Goal: Find specific page/section: Find specific page/section

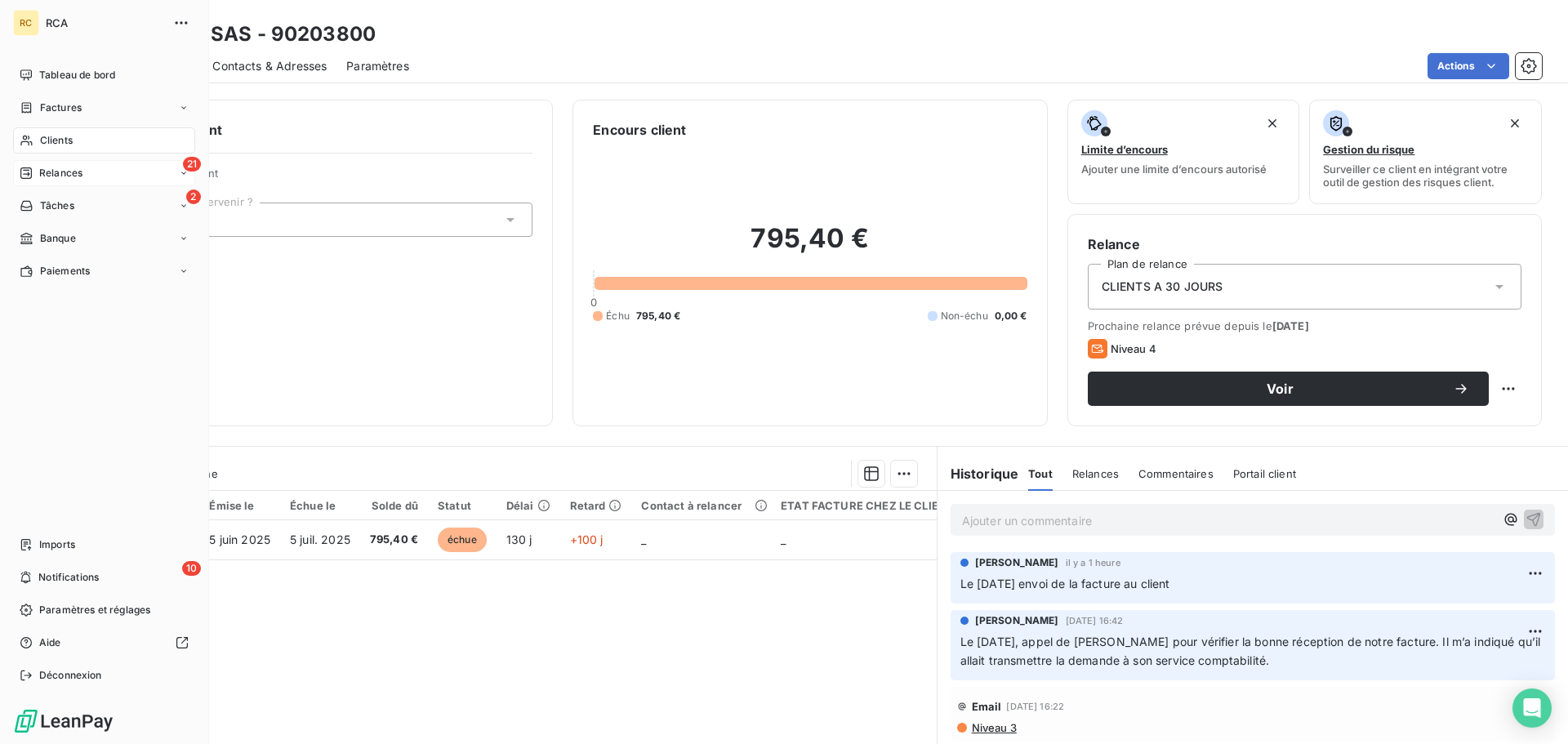
click at [30, 169] on icon at bounding box center [26, 173] width 13 height 13
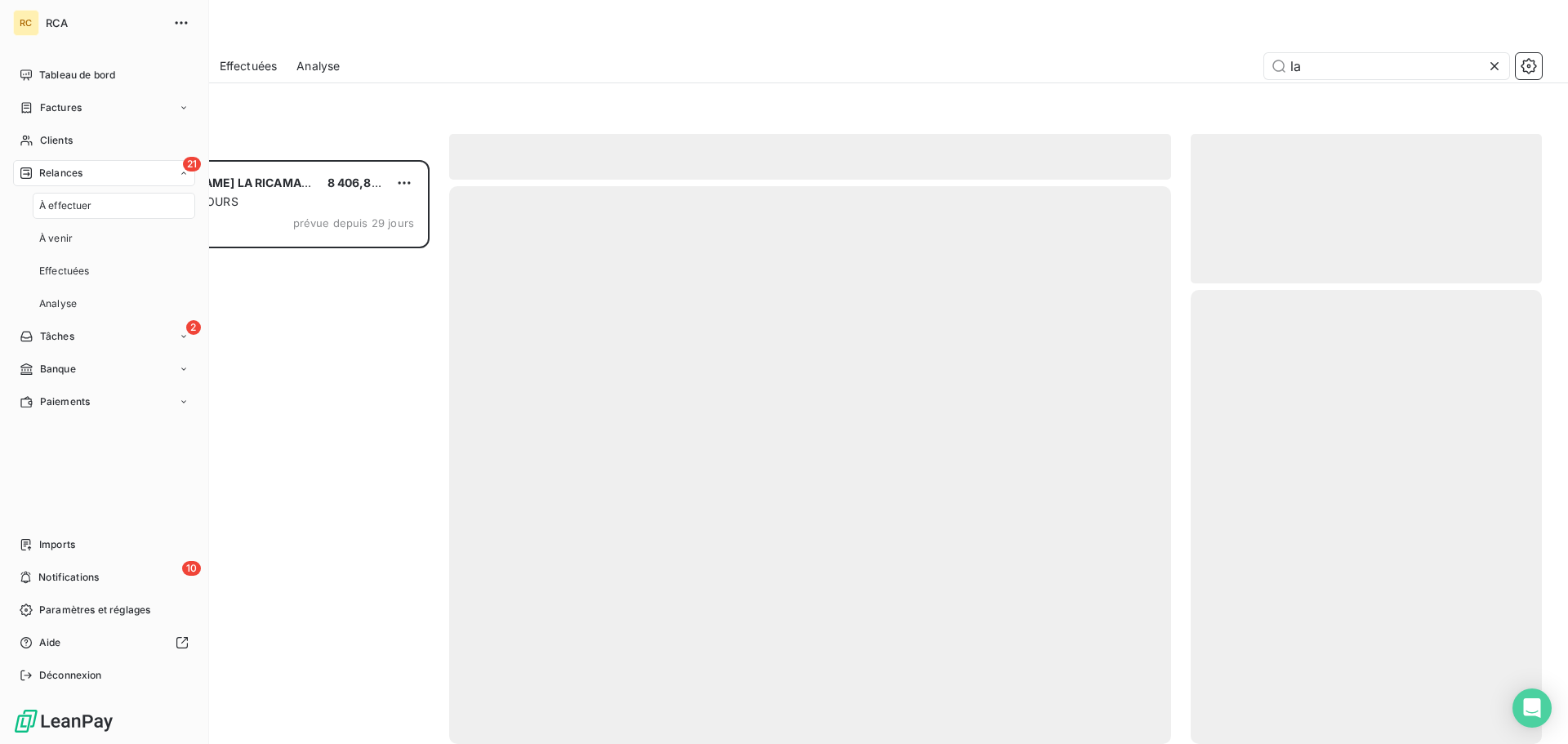
scroll to position [572, 339]
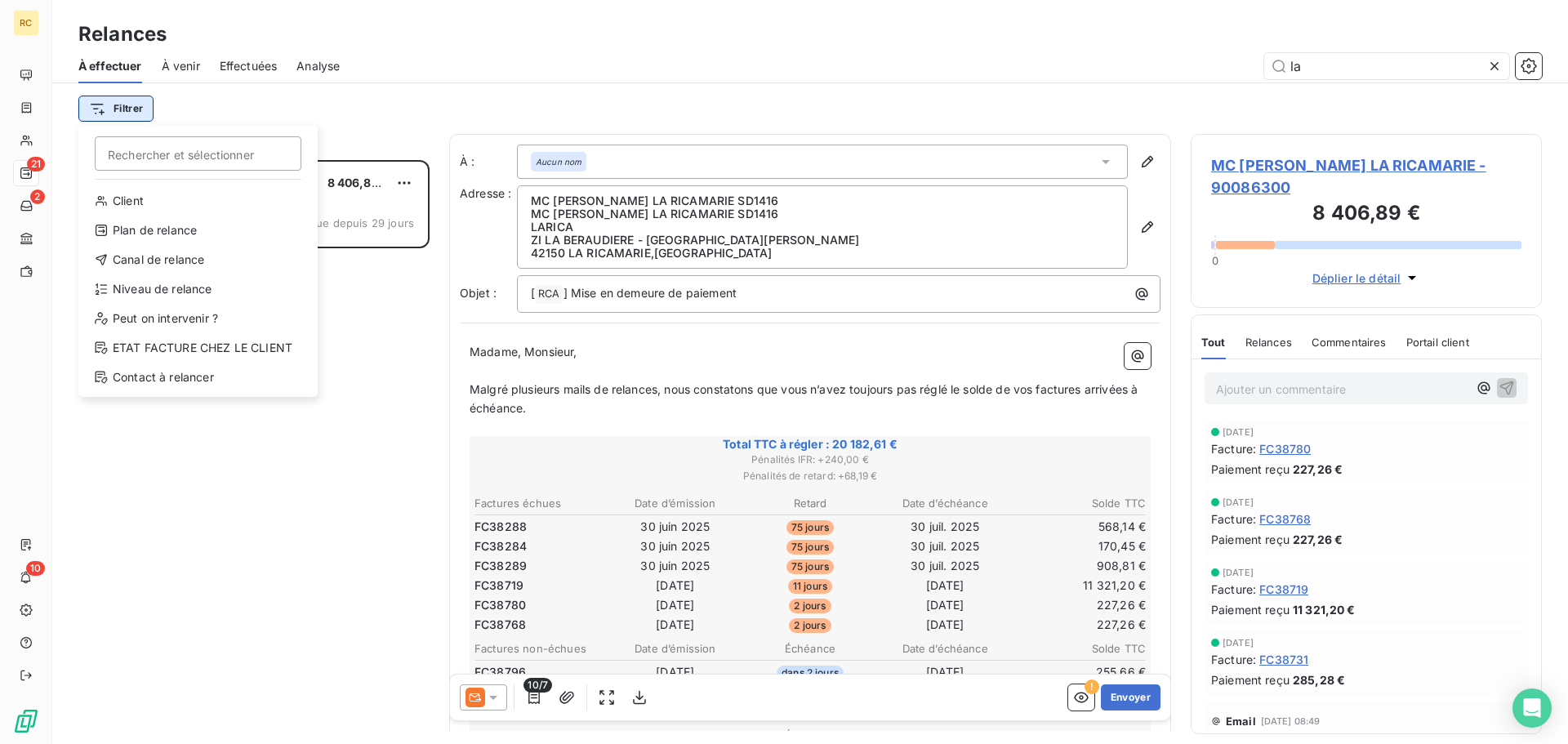
click at [131, 102] on html "RC 21 2 10 Relances À effectuer À venir Effectuées Analyse la Filtrer Recherche…" at bounding box center [784, 372] width 1568 height 744
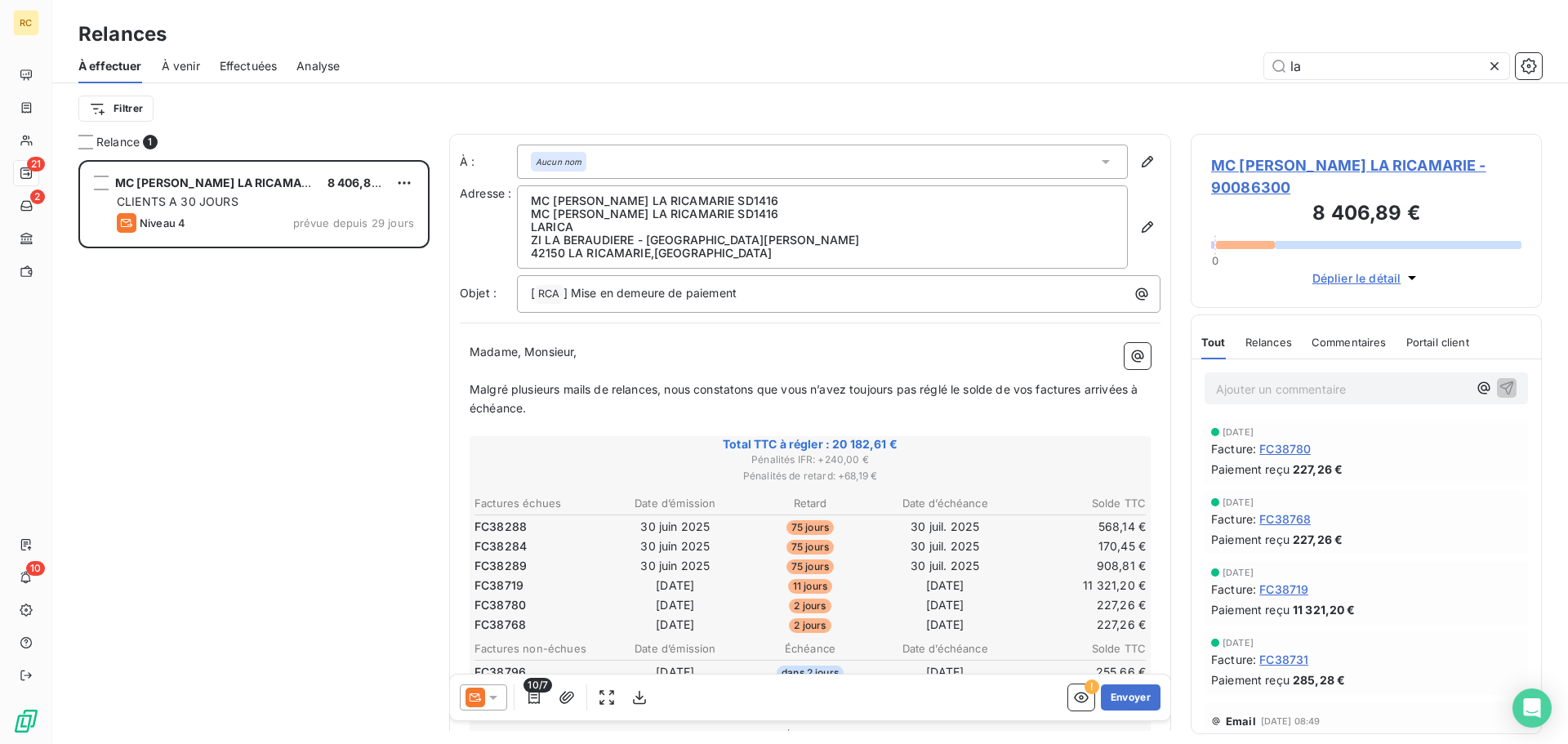
click at [124, 104] on html "RC 21 2 10 Relances À effectuer À venir Effectuées Analyse la Filtrer Relance 1…" at bounding box center [784, 372] width 1568 height 744
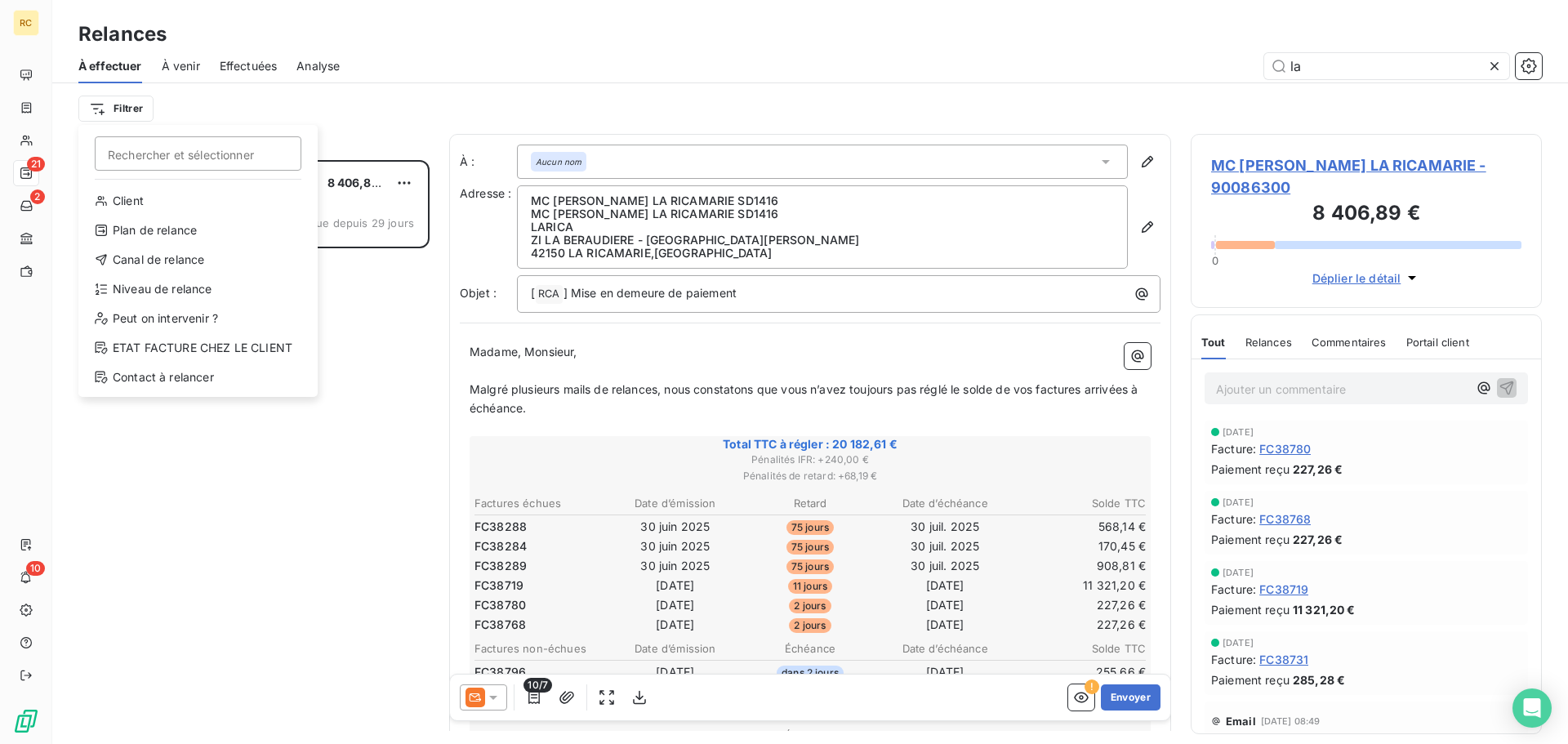
click at [124, 104] on html "RC 21 2 10 Relances À effectuer À venir Effectuées Analyse la Filtrer Recherche…" at bounding box center [784, 372] width 1568 height 744
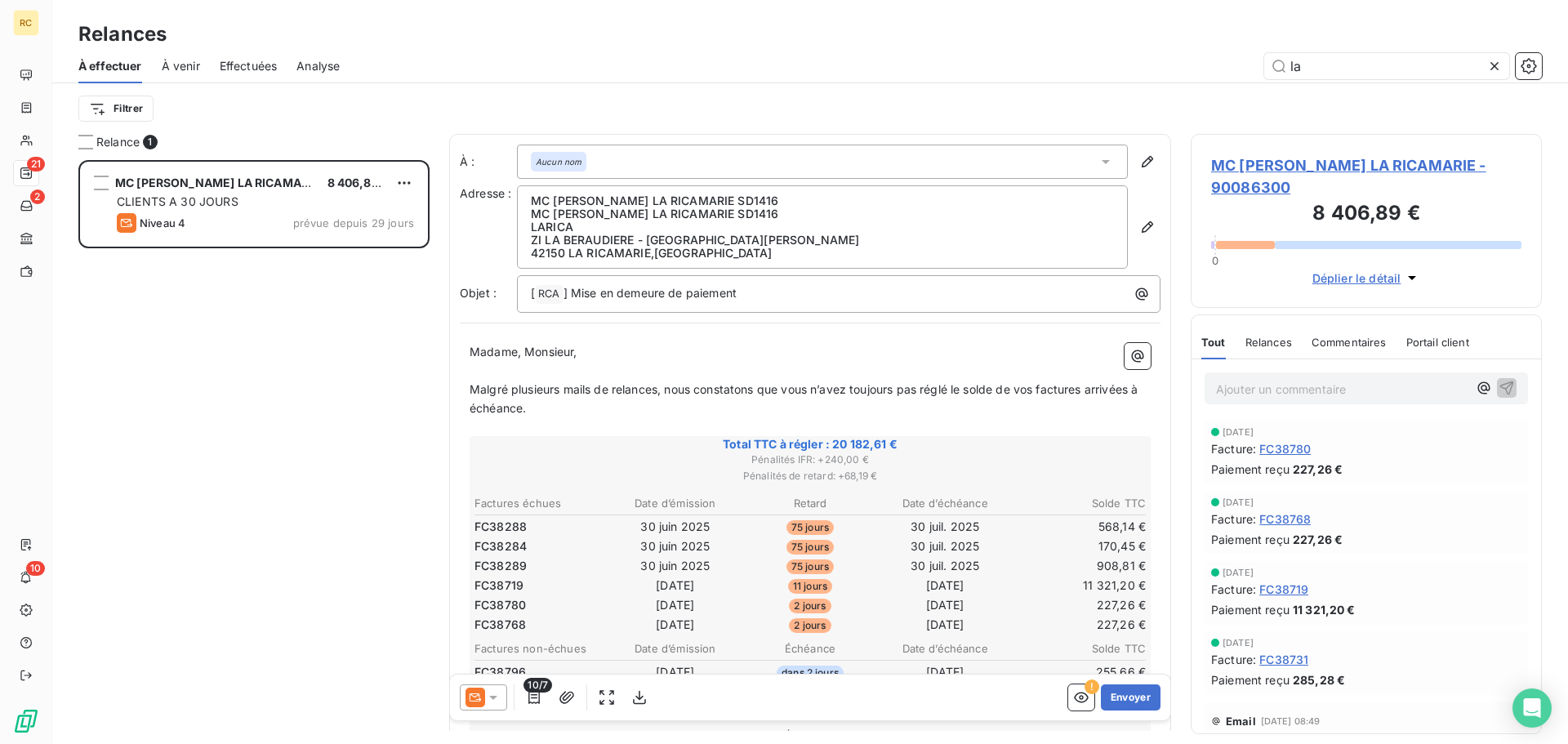
click at [242, 94] on html "RC 21 2 10 Relances À effectuer À venir Effectuées Analyse la Filtrer Relance 1…" at bounding box center [784, 372] width 1568 height 744
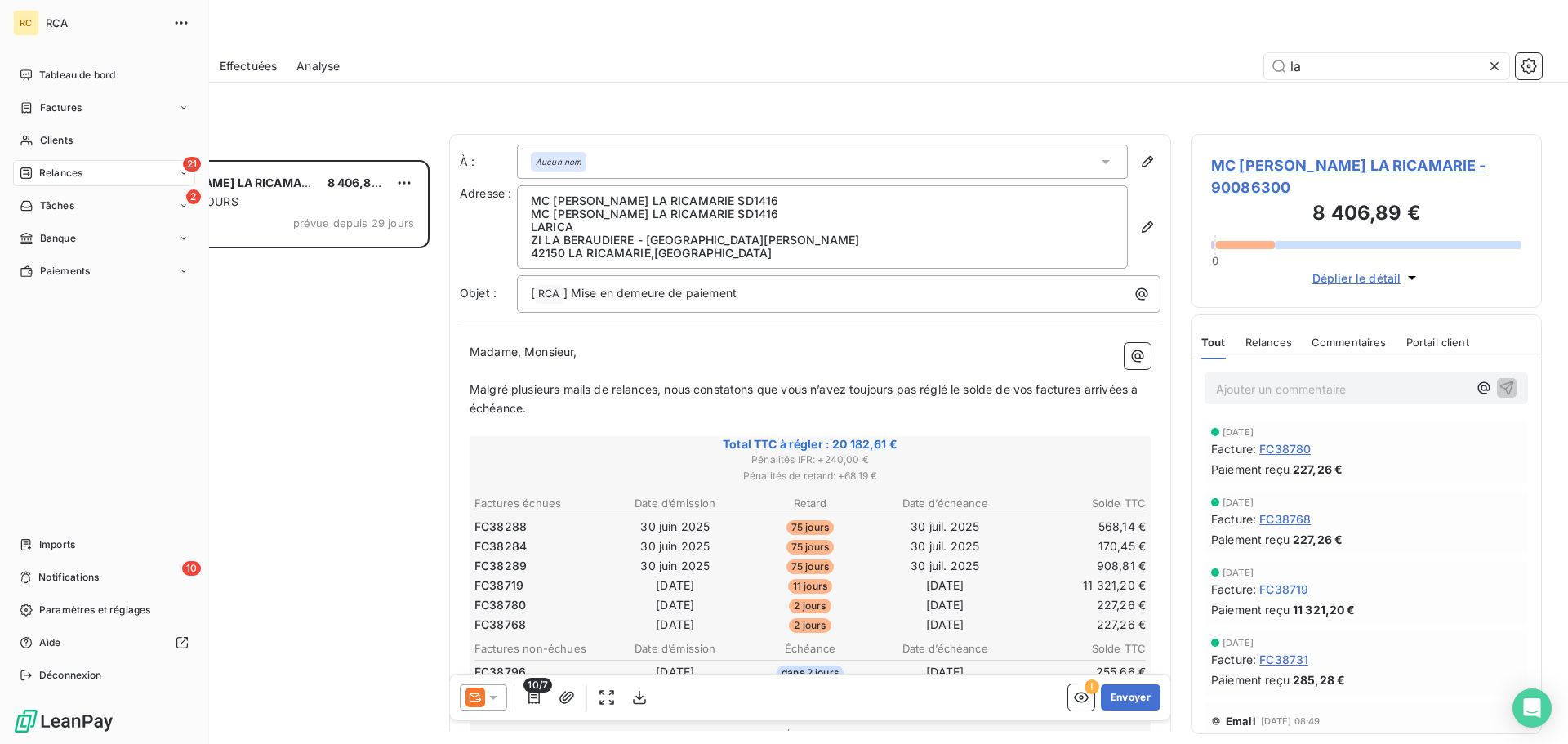
click at [85, 172] on div "21 Relances" at bounding box center [105, 172] width 182 height 26
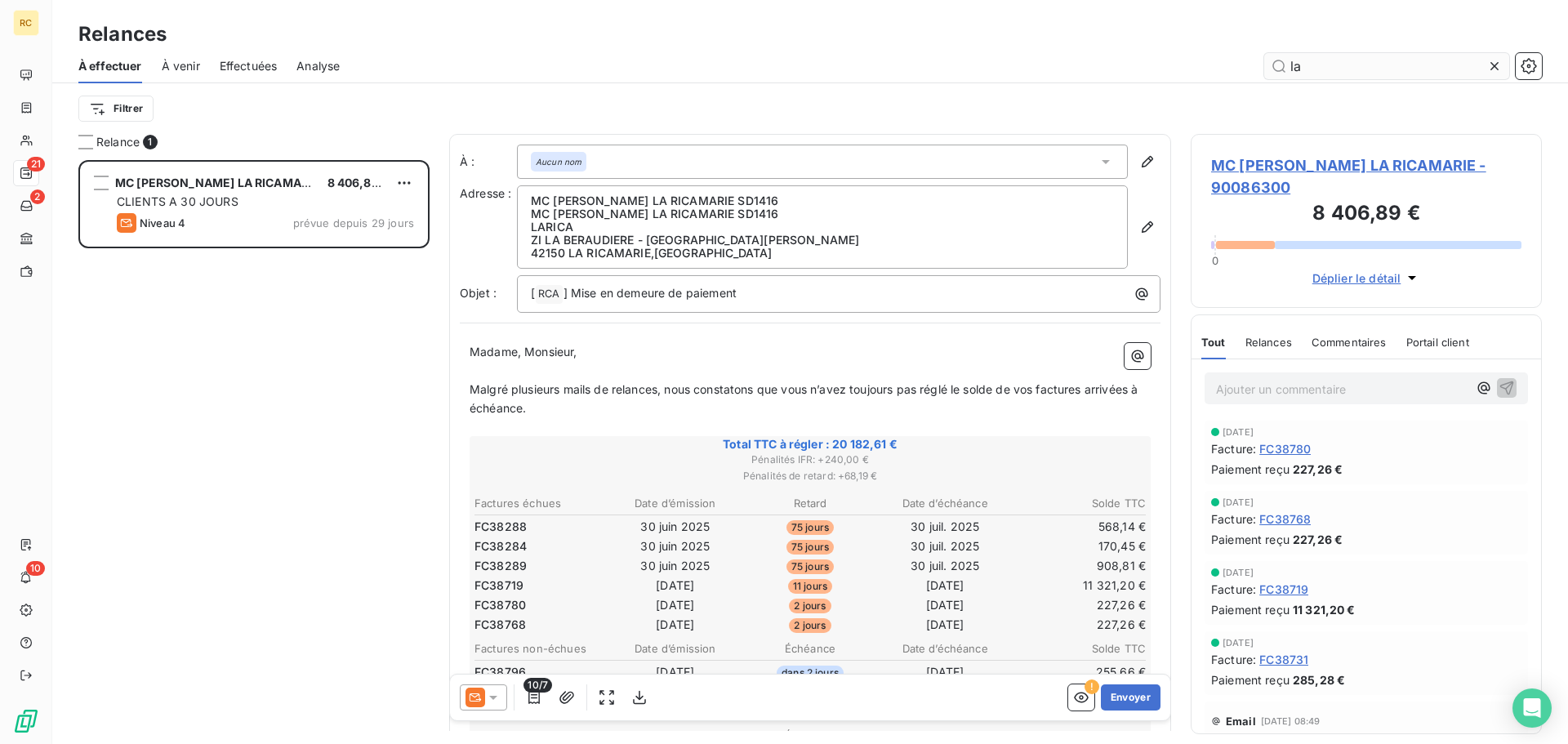
click at [1499, 64] on icon at bounding box center [1494, 66] width 17 height 17
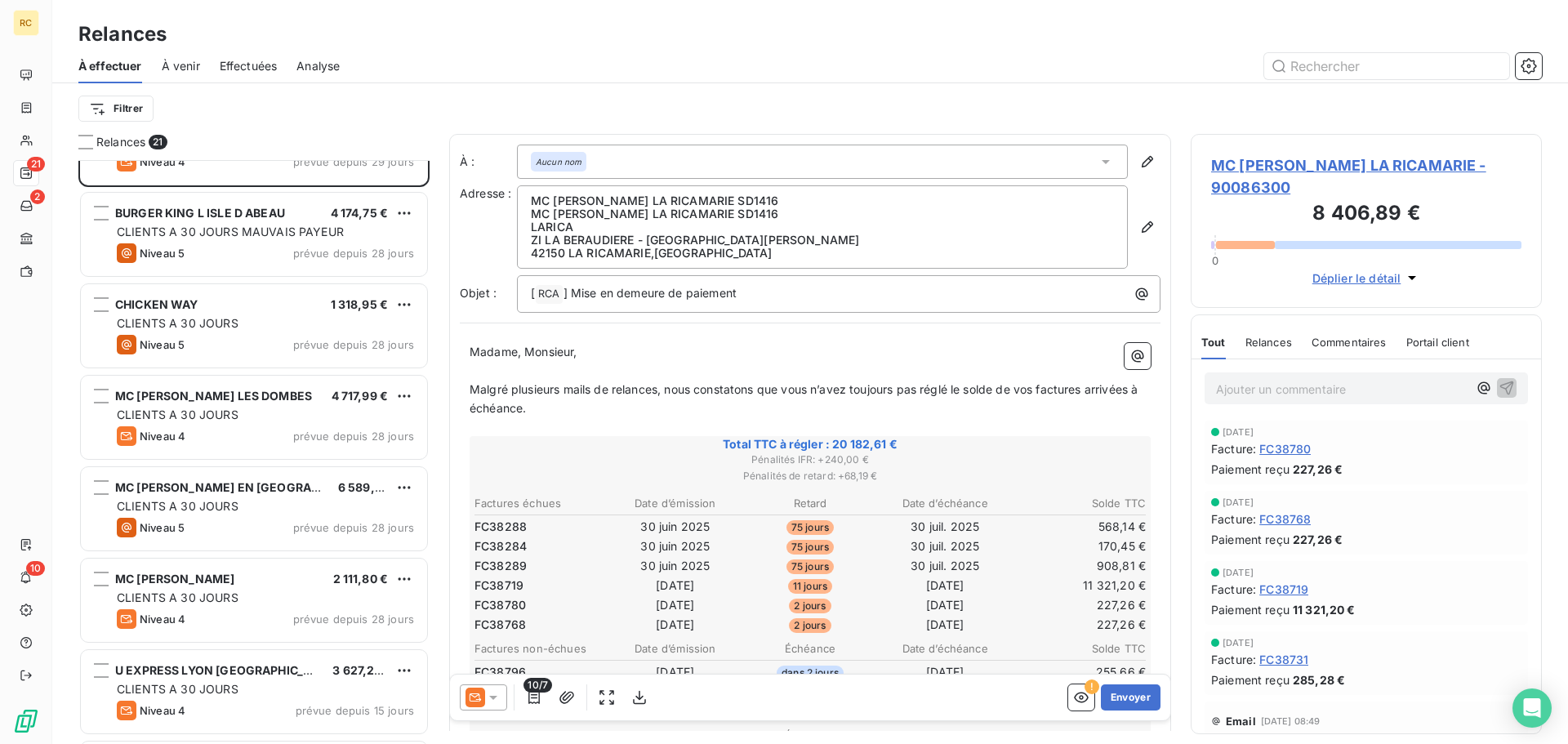
scroll to position [818, 0]
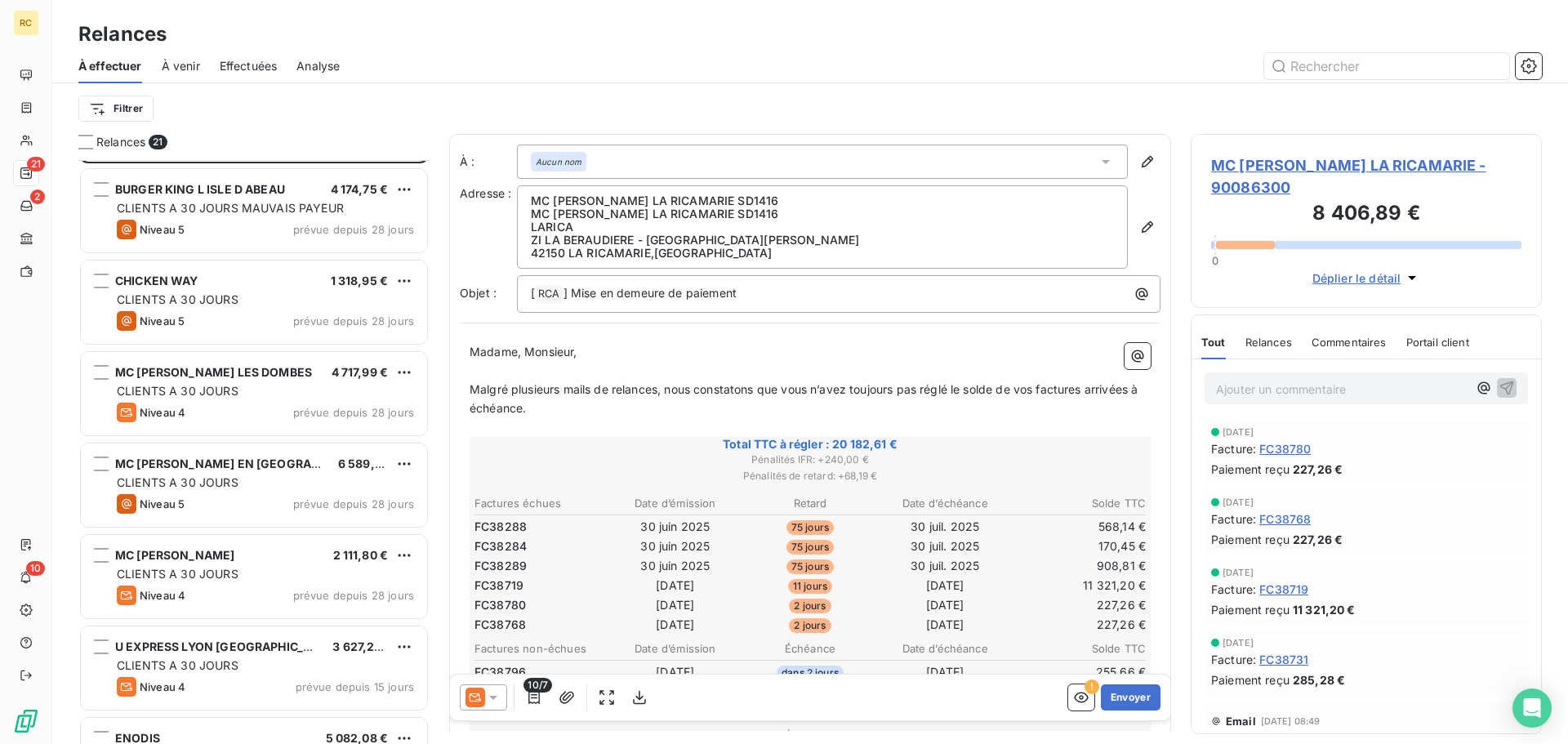
click at [183, 292] on span "CLIENTS A 30 JOURS" at bounding box center [177, 299] width 121 height 14
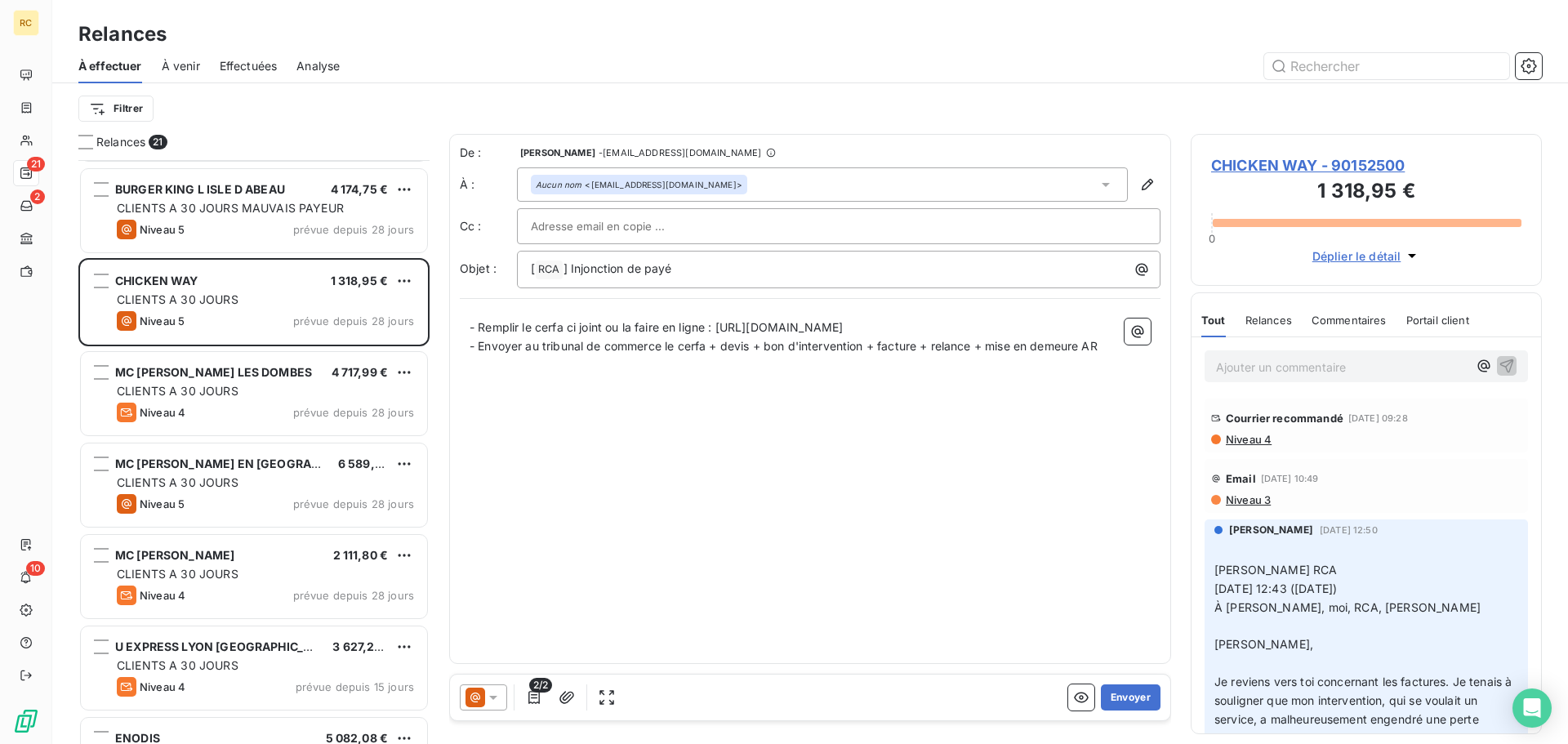
click at [1274, 312] on div "Relances" at bounding box center [1269, 320] width 47 height 34
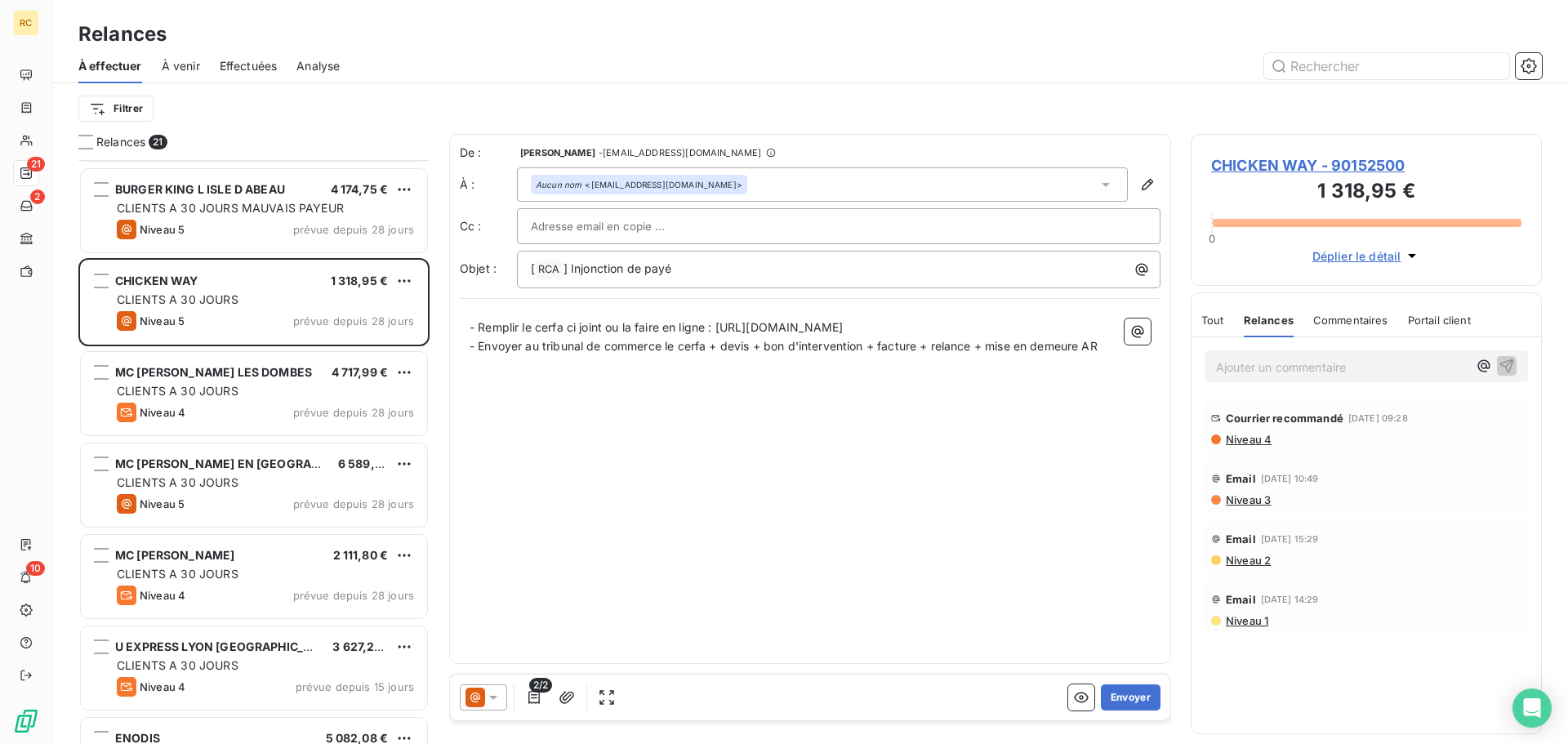
click at [1215, 326] on div "Tout" at bounding box center [1212, 320] width 23 height 34
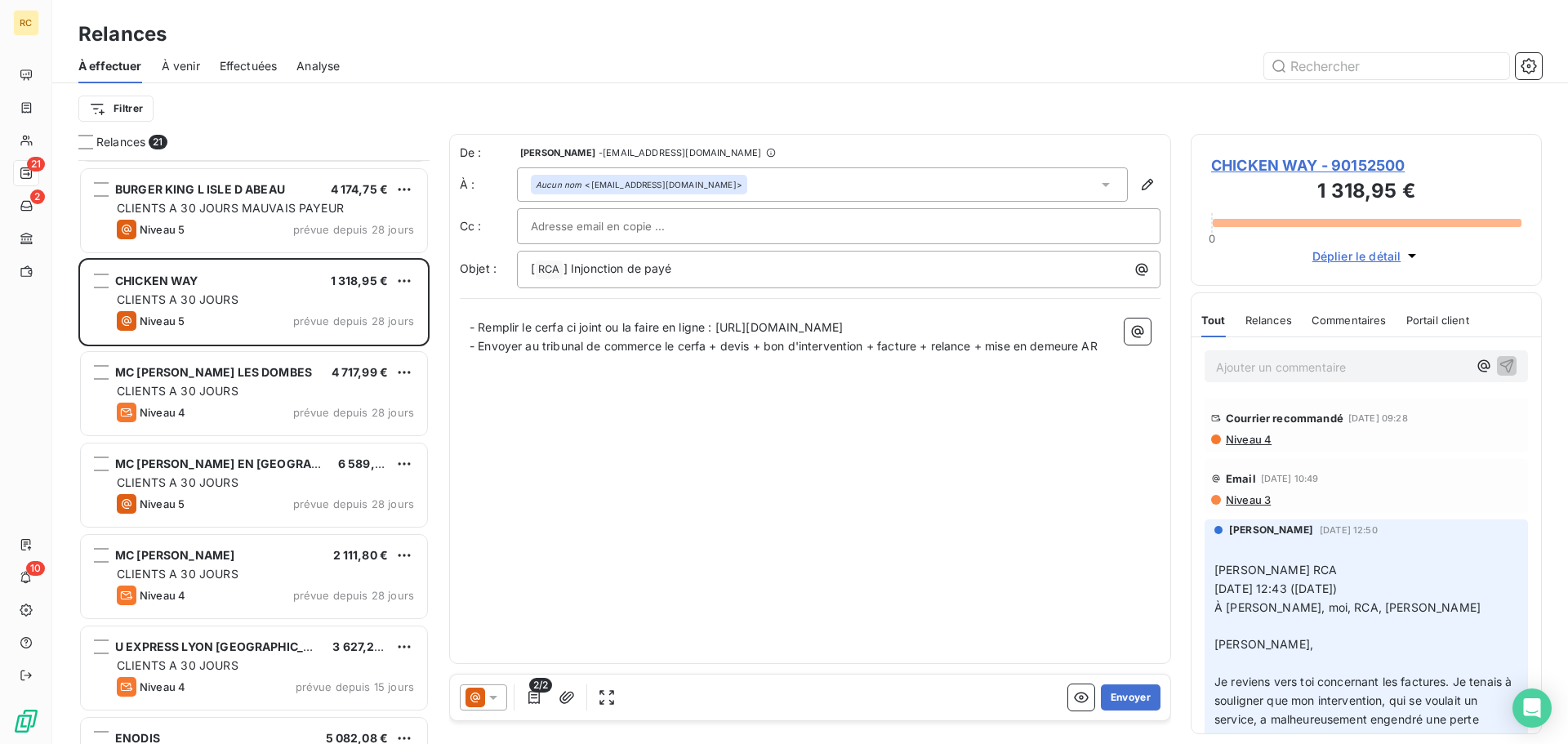
click at [1337, 324] on span "Commentaires" at bounding box center [1350, 321] width 75 height 13
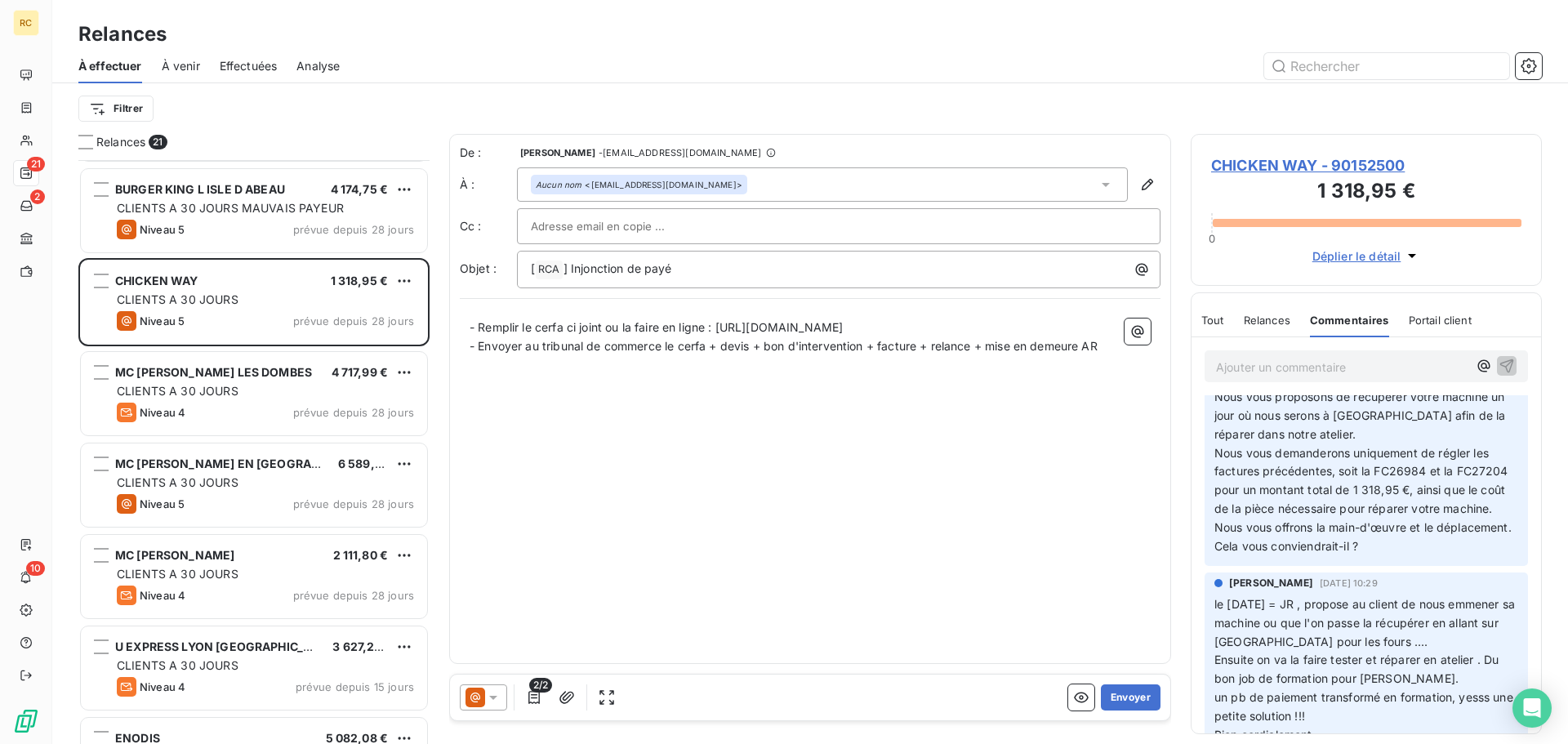
scroll to position [2696, 0]
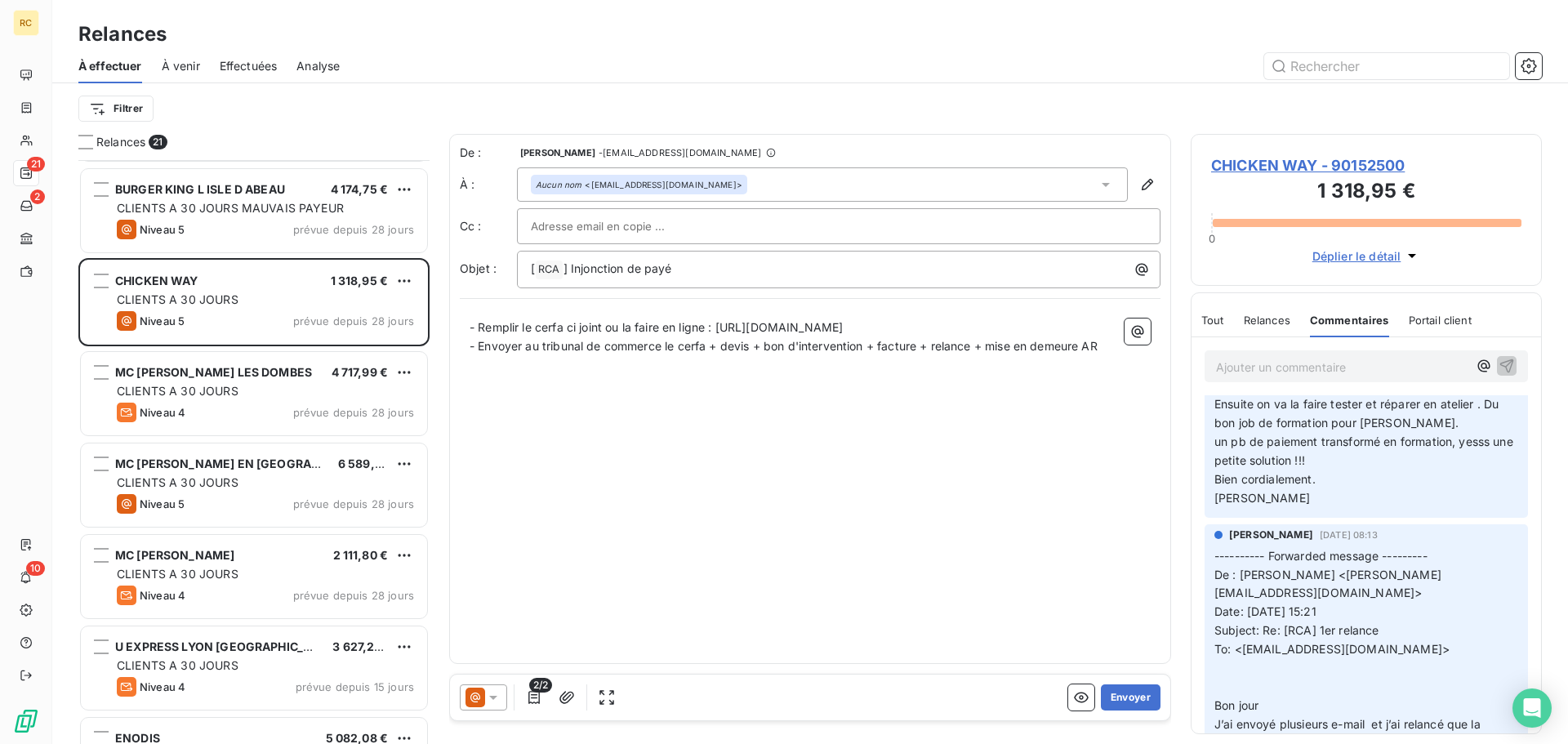
click at [1212, 317] on span "Tout" at bounding box center [1212, 321] width 23 height 13
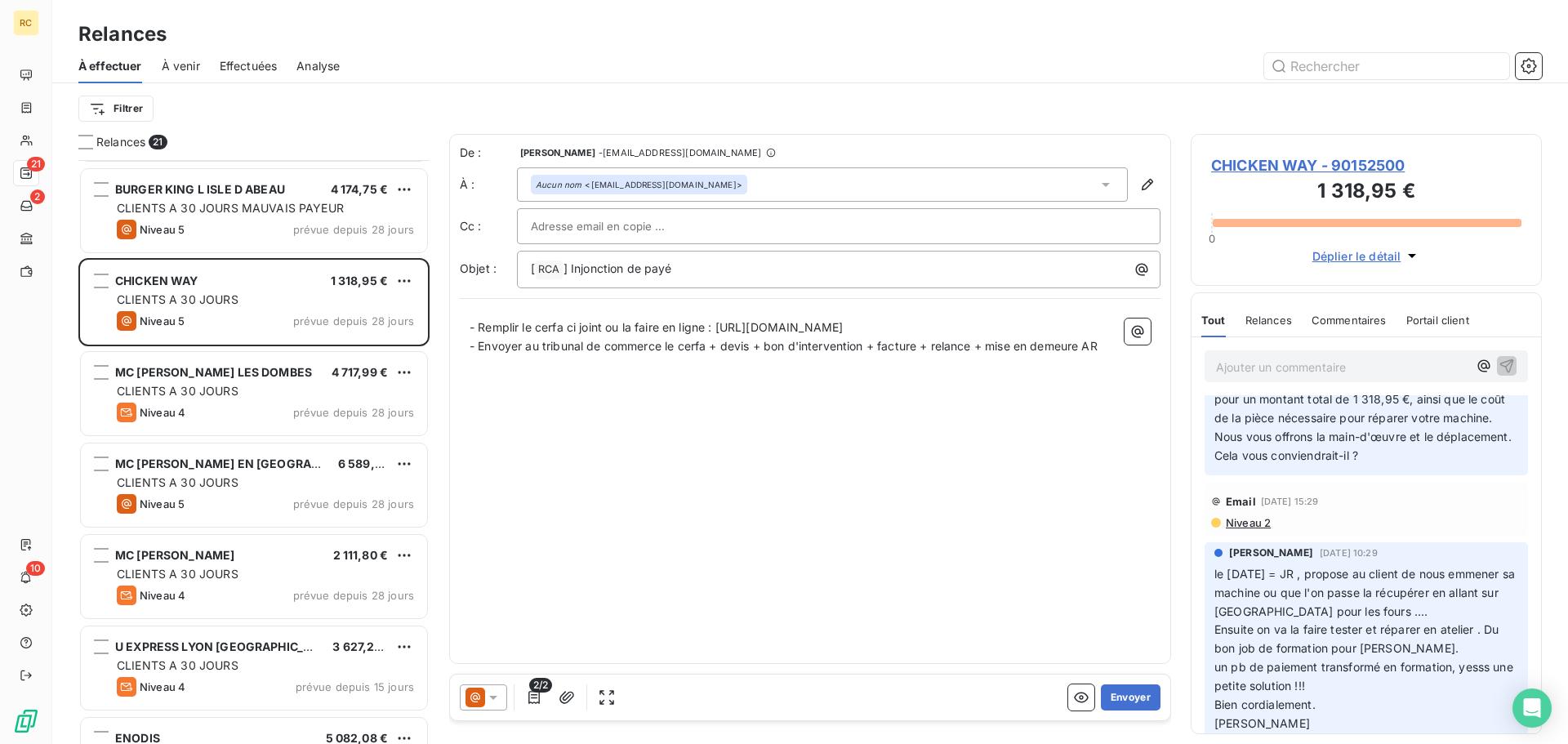
scroll to position [2491, 0]
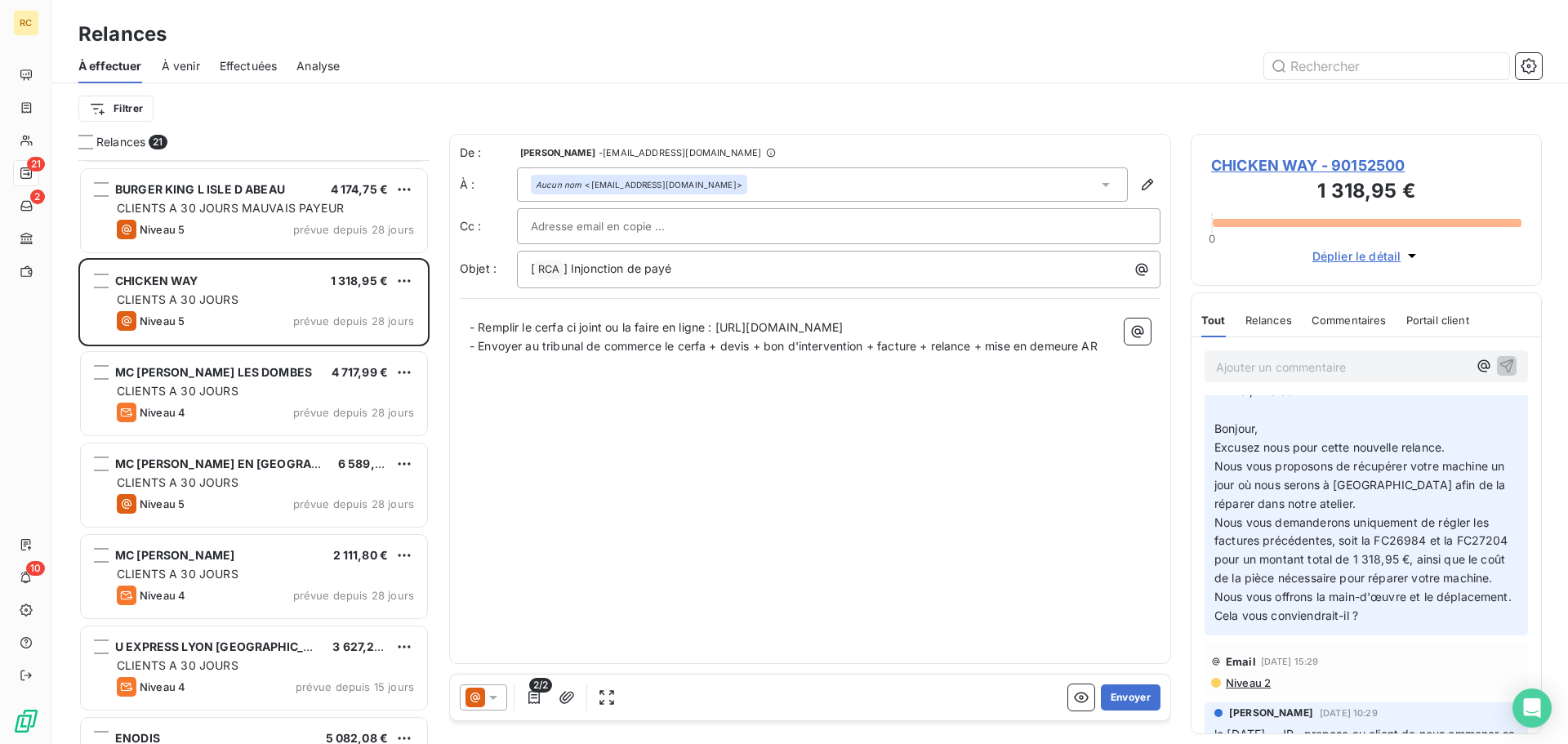
click at [1289, 167] on span "CHICKEN WAY - 90152500" at bounding box center [1366, 165] width 310 height 22
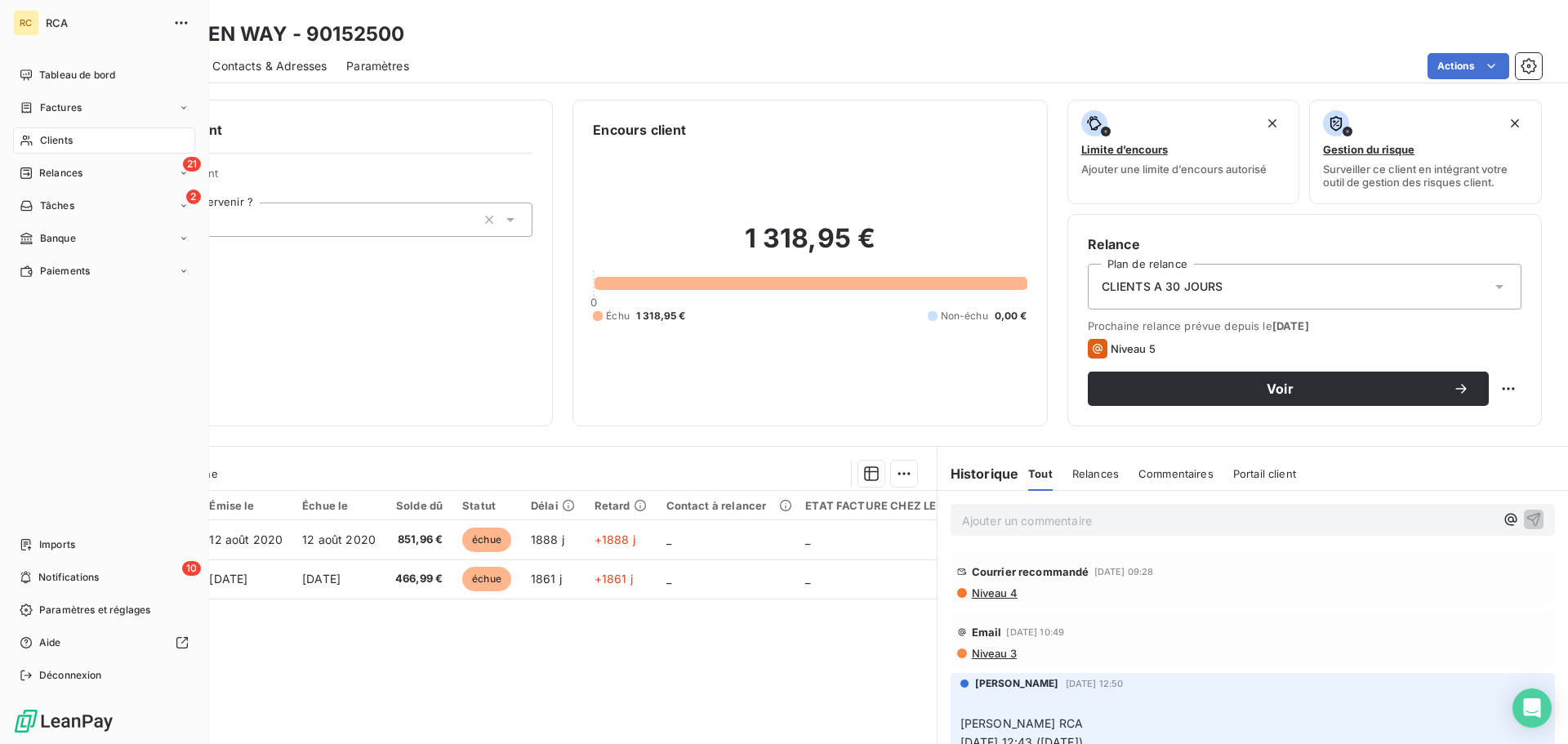
click at [109, 138] on div "Clients" at bounding box center [105, 140] width 182 height 26
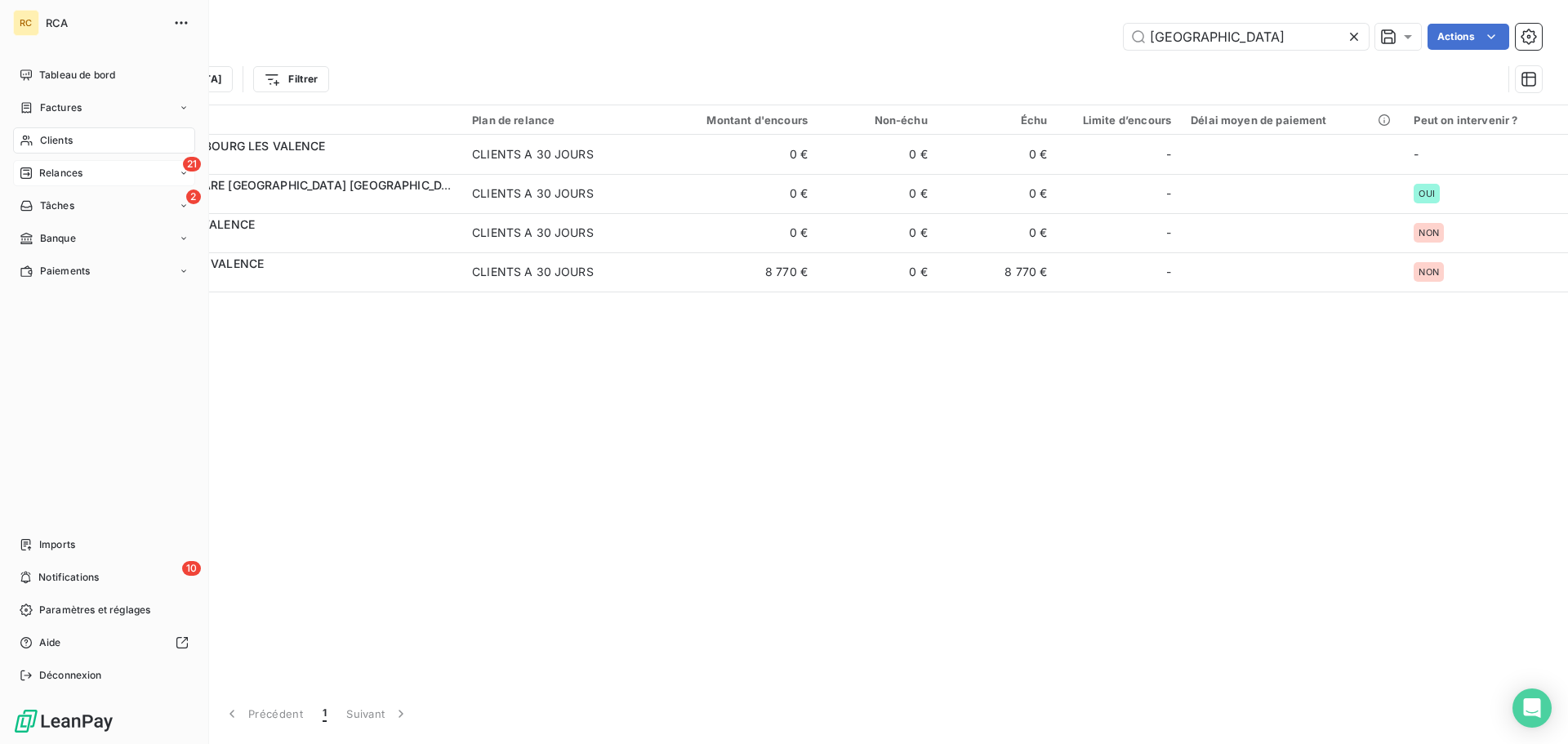
click at [123, 177] on div "21 Relances" at bounding box center [105, 172] width 182 height 26
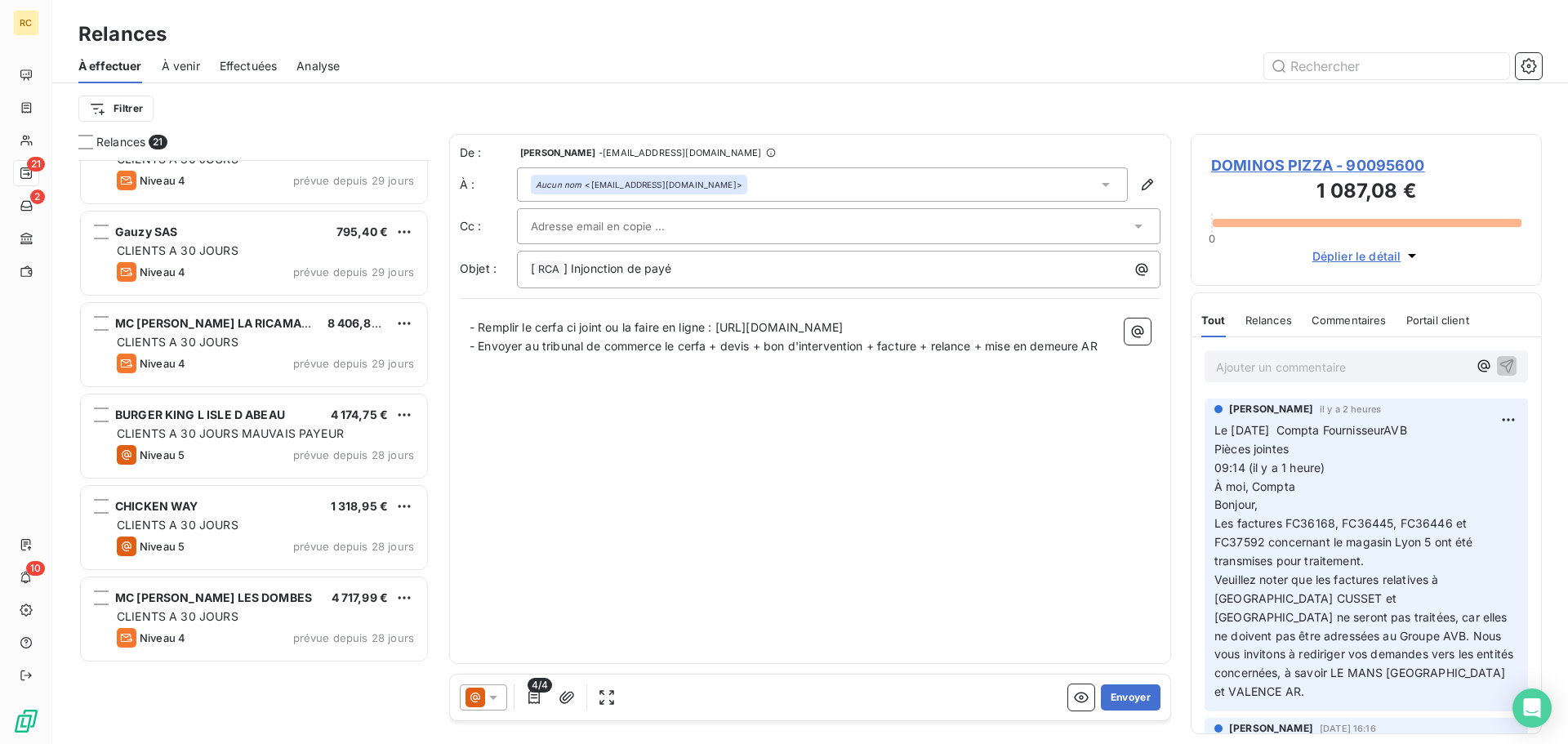
scroll to position [358, 0]
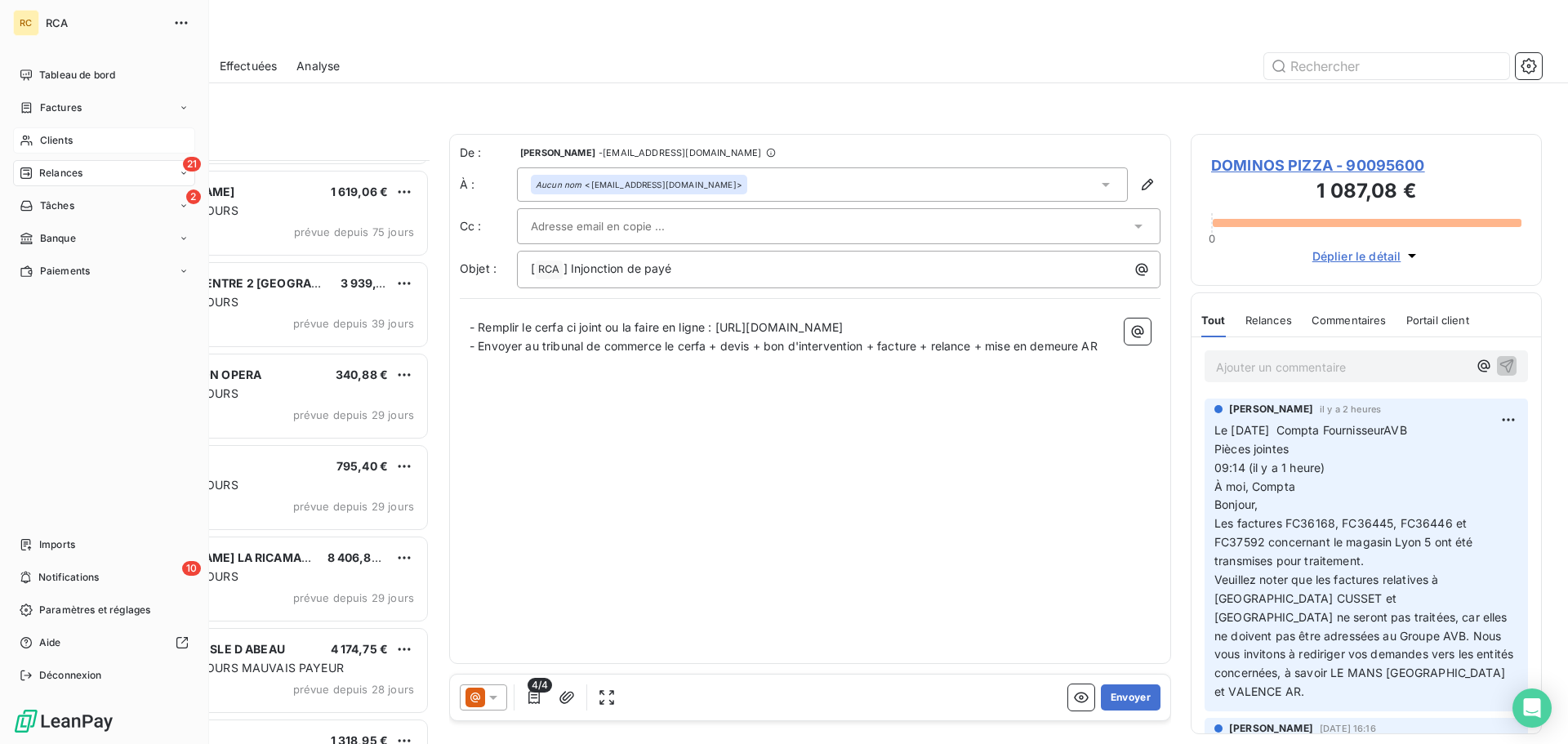
click at [85, 136] on div "Clients" at bounding box center [105, 140] width 182 height 26
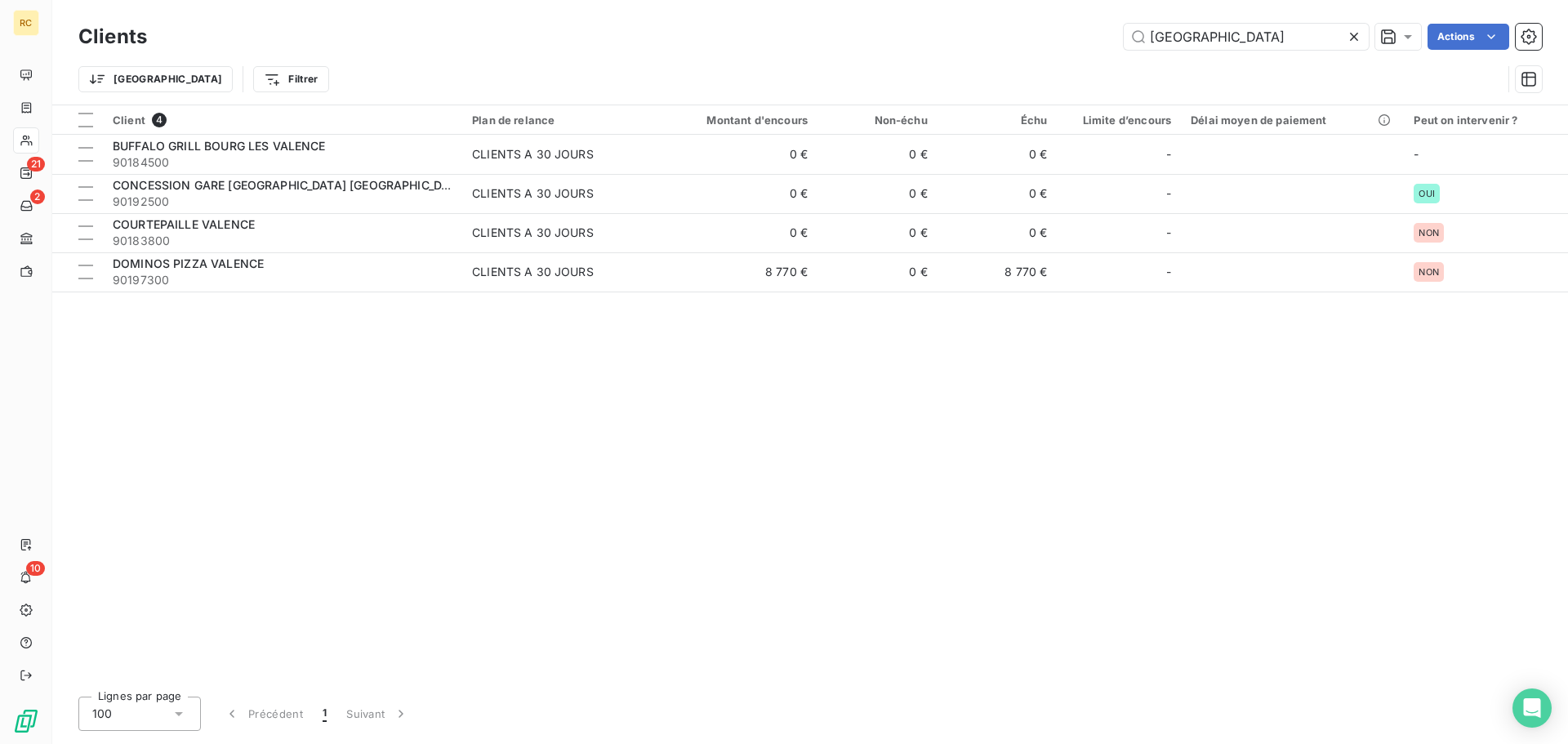
drag, startPoint x: 1215, startPoint y: 38, endPoint x: 1099, endPoint y: 47, distance: 116.3
click at [1099, 47] on div "valence Actions" at bounding box center [854, 36] width 1376 height 26
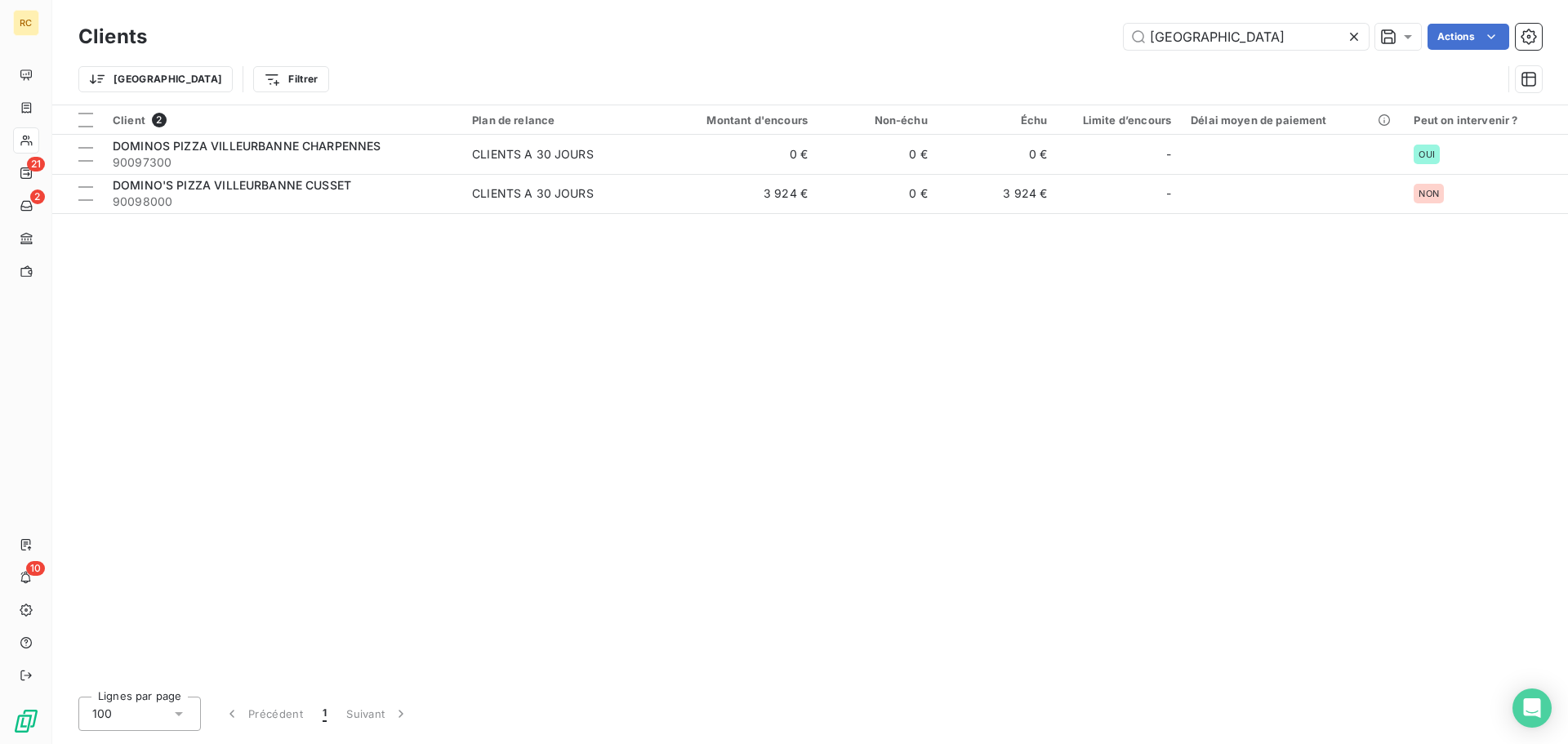
type input "[GEOGRAPHIC_DATA]"
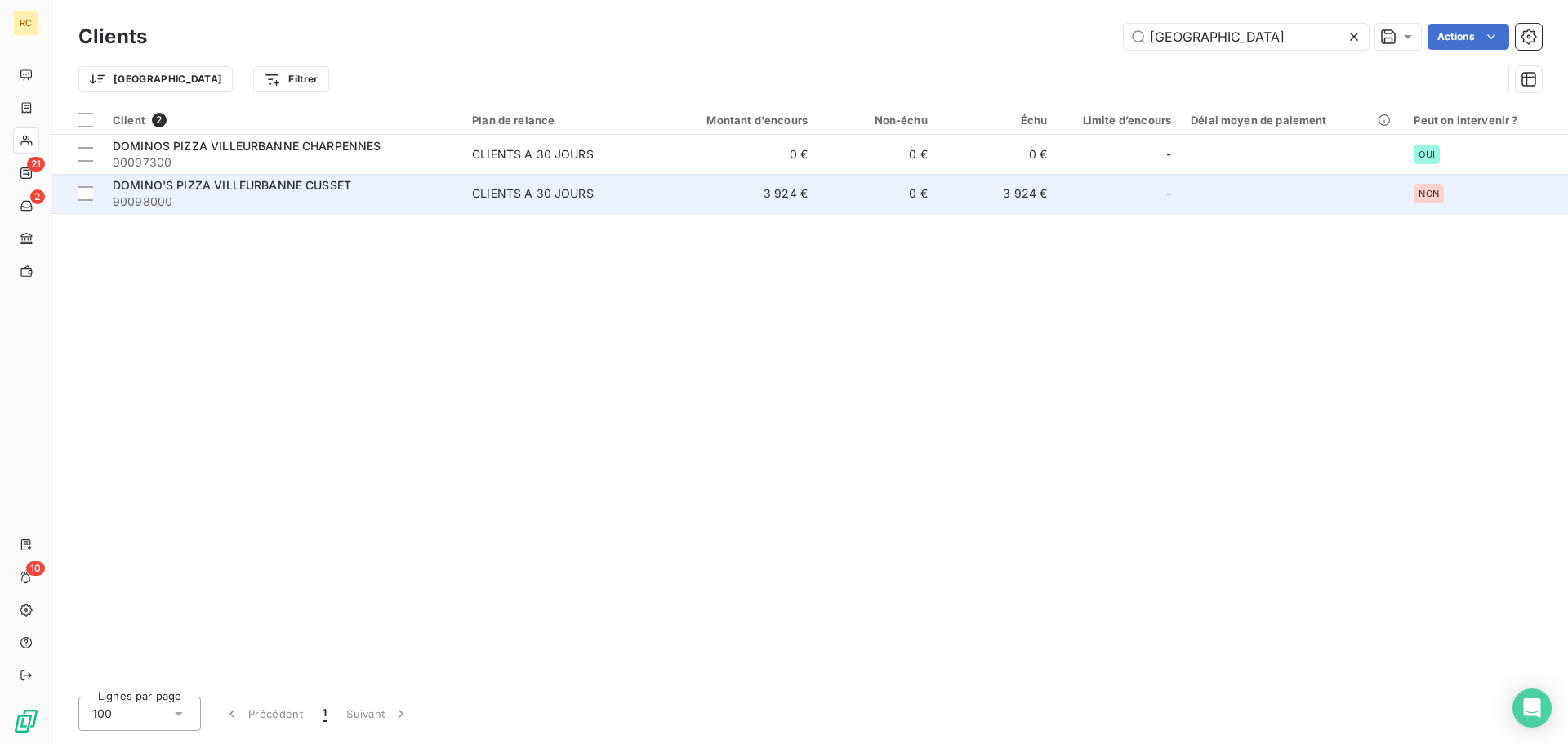
click at [498, 208] on td "CLIENTS A 30 JOURS" at bounding box center [559, 193] width 194 height 39
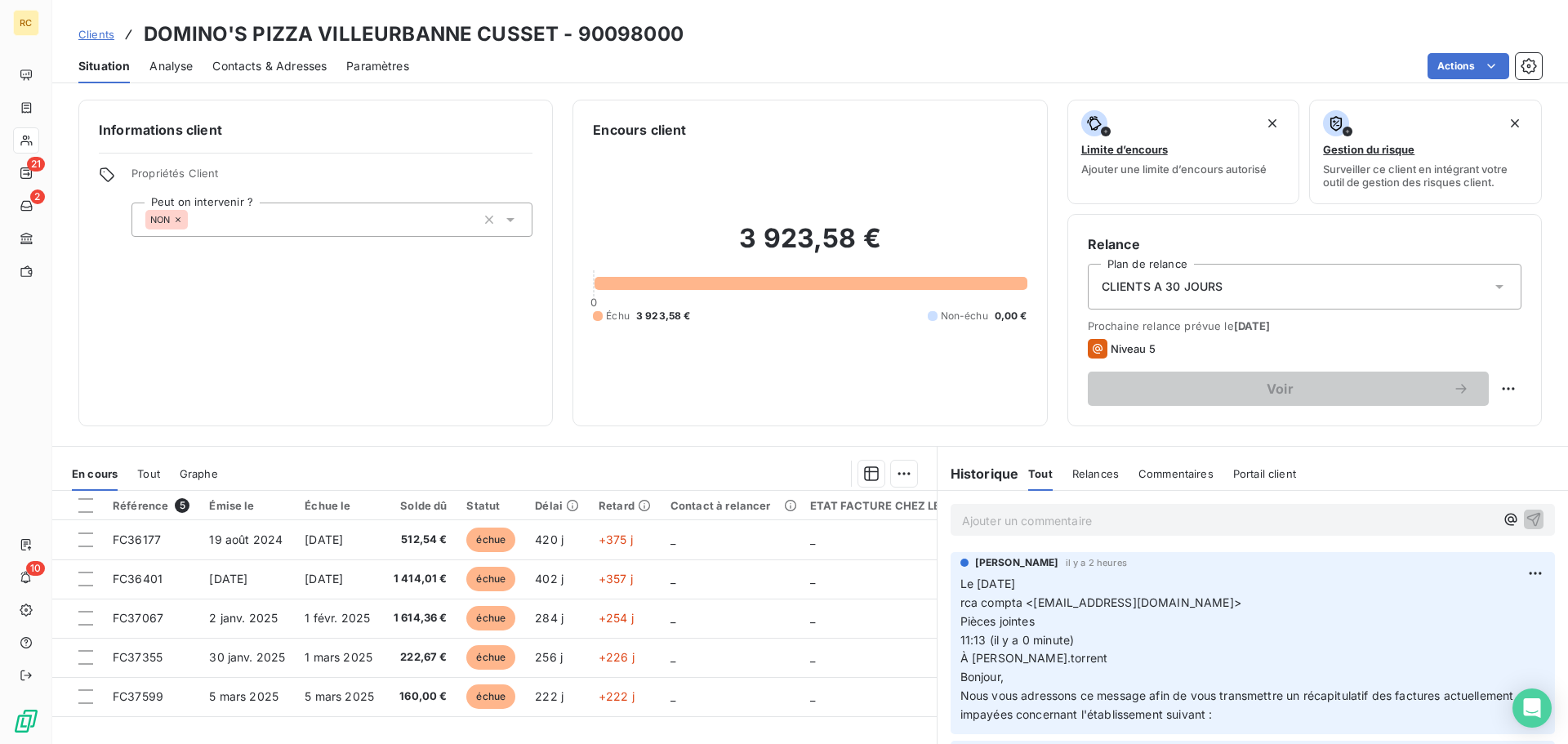
click at [276, 71] on span "Contacts & Adresses" at bounding box center [269, 66] width 115 height 17
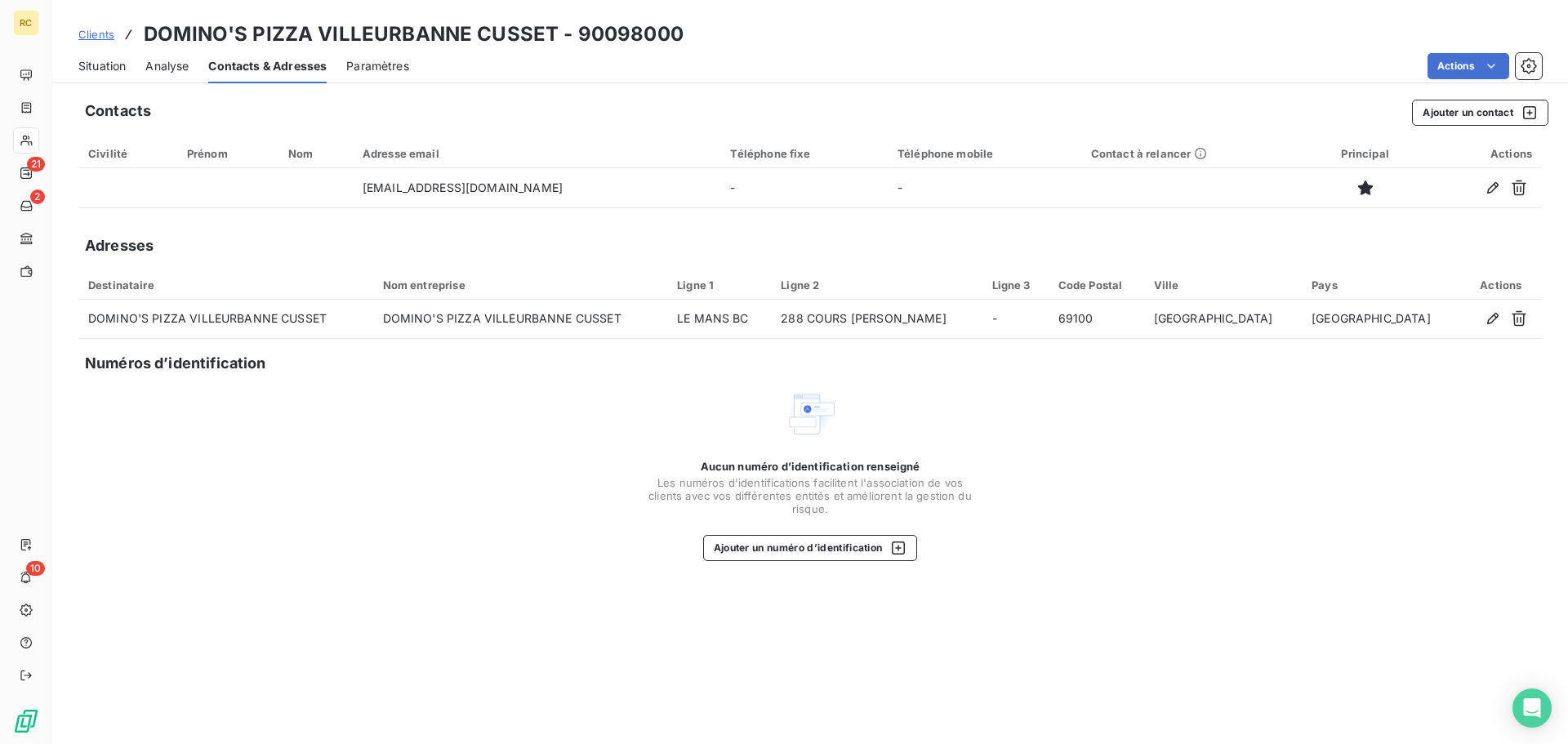
click at [109, 64] on span "Situation" at bounding box center [102, 66] width 48 height 17
